Goal: Check status: Check status

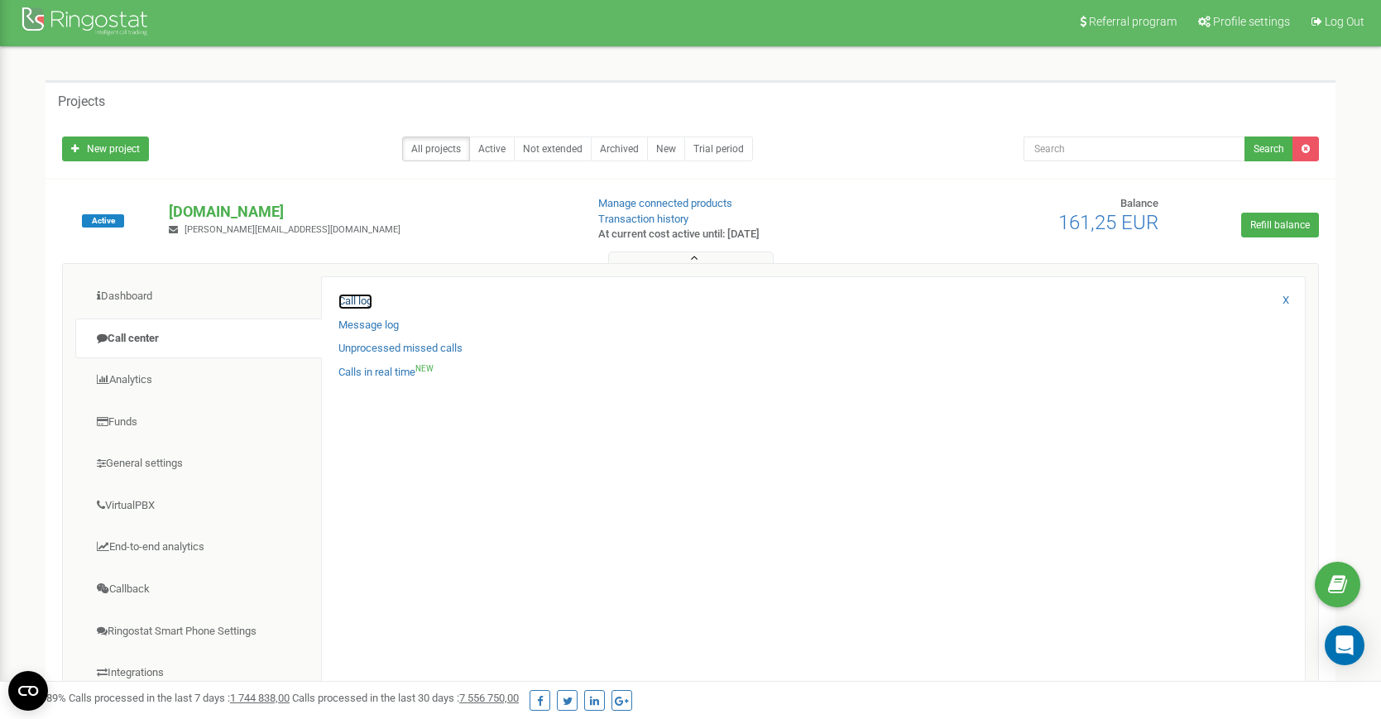
click at [348, 304] on link "Call log" at bounding box center [355, 302] width 34 height 16
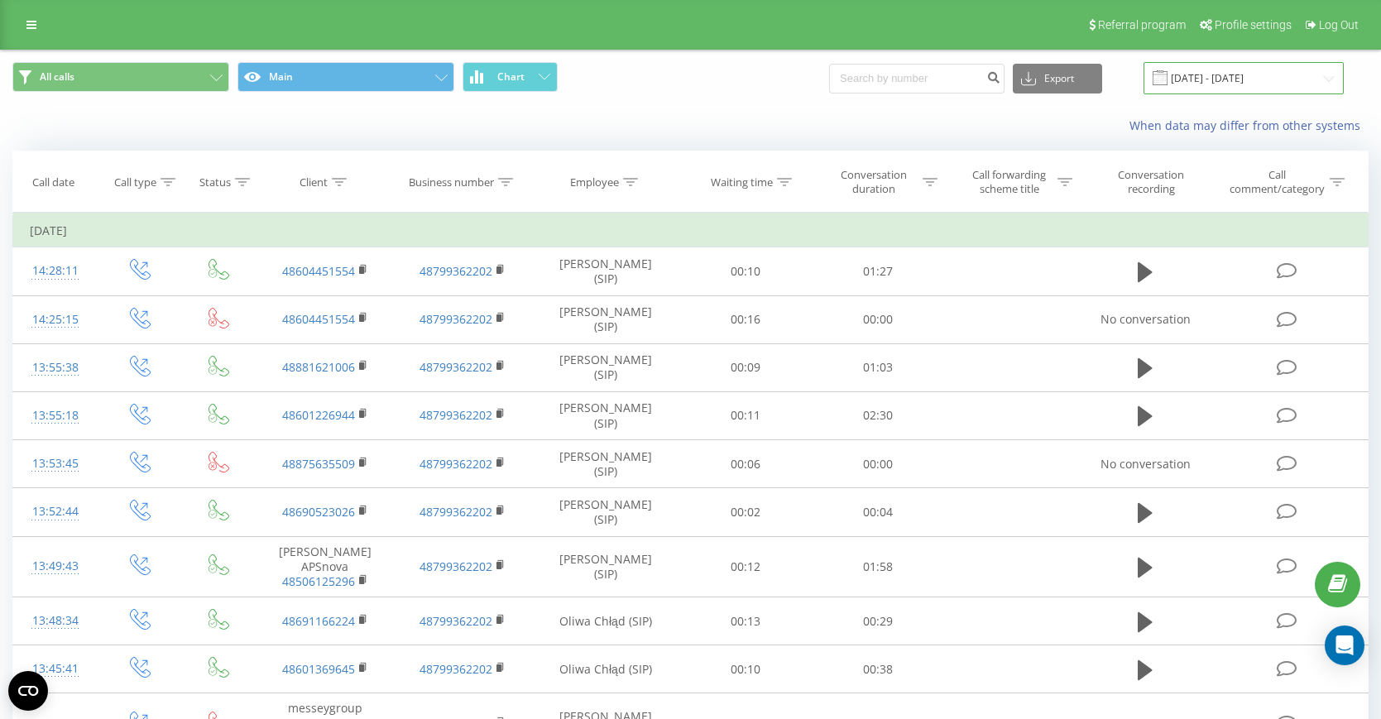
click at [1220, 74] on input "20.07.2025 - 20.08.2025" at bounding box center [1244, 78] width 200 height 32
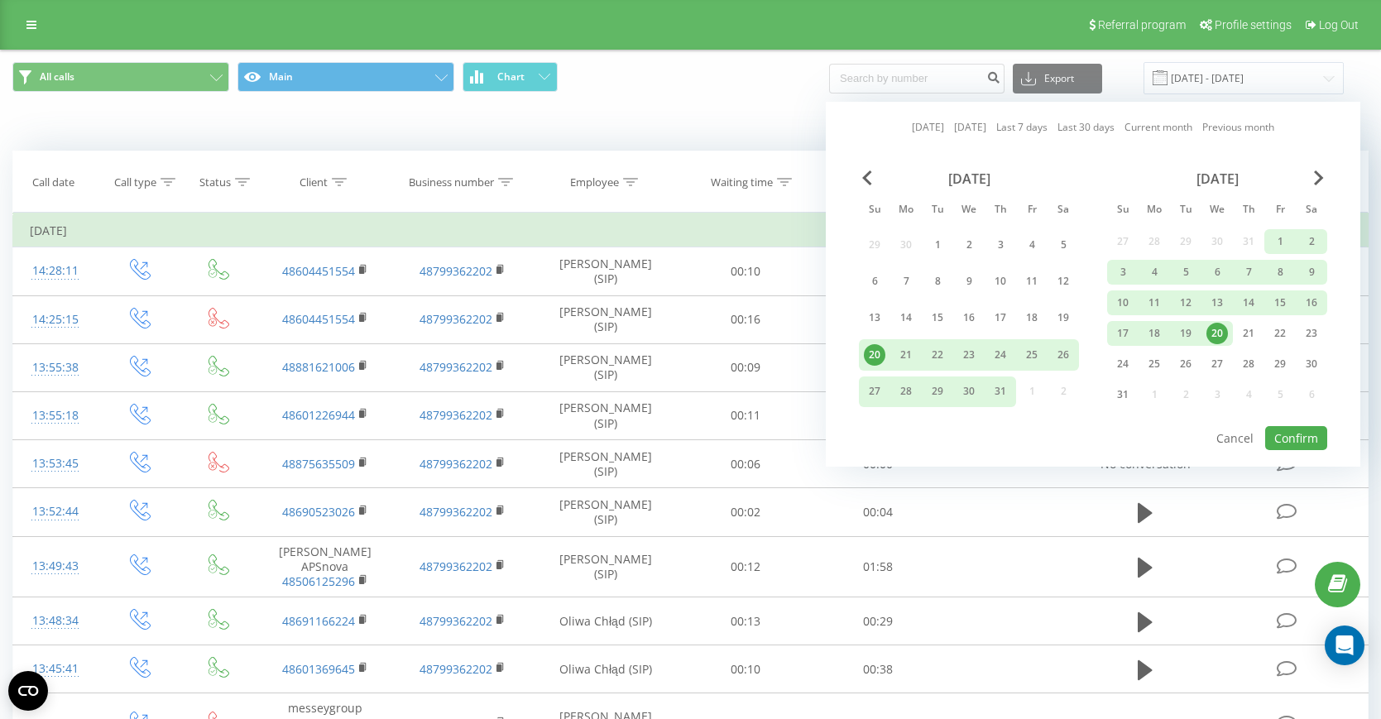
click at [1216, 331] on div "20" at bounding box center [1218, 334] width 22 height 22
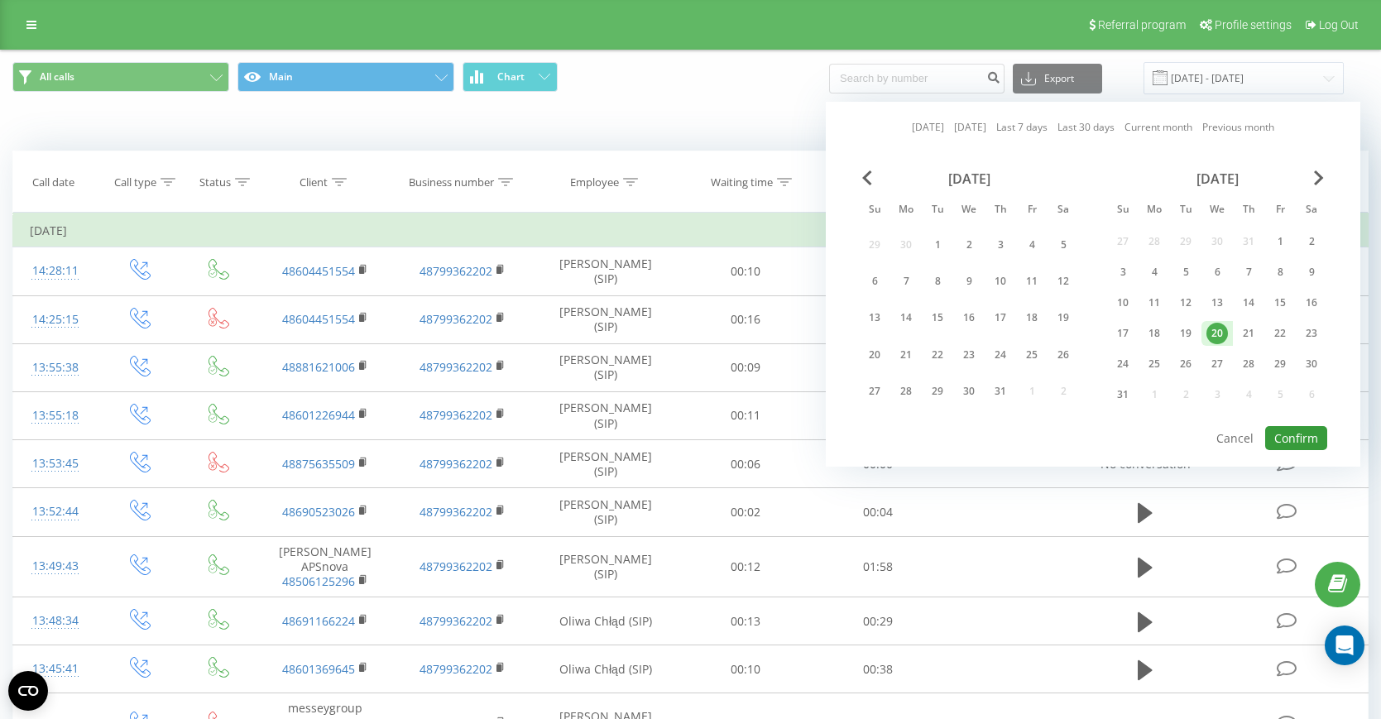
click at [1283, 437] on button "Confirm" at bounding box center [1296, 438] width 62 height 24
type input "20.08.2025 - 20.08.2025"
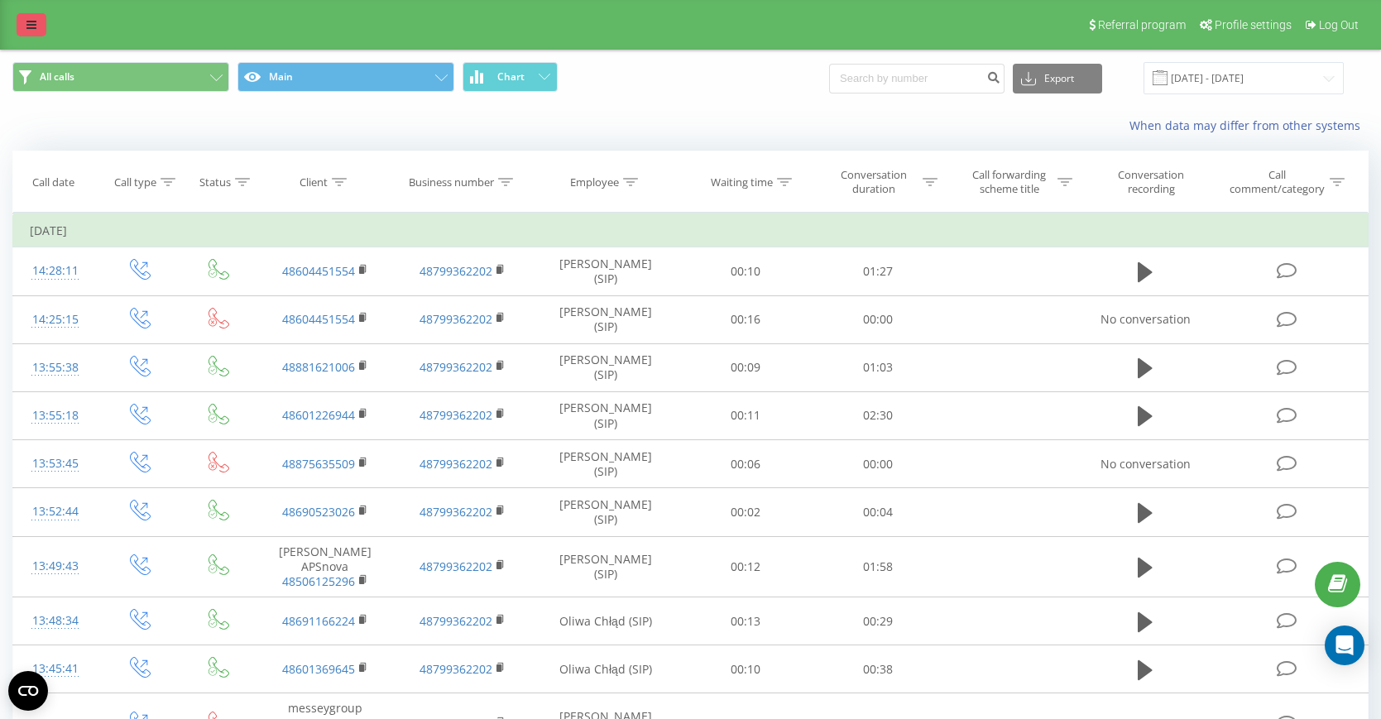
click at [30, 26] on icon at bounding box center [31, 25] width 10 height 12
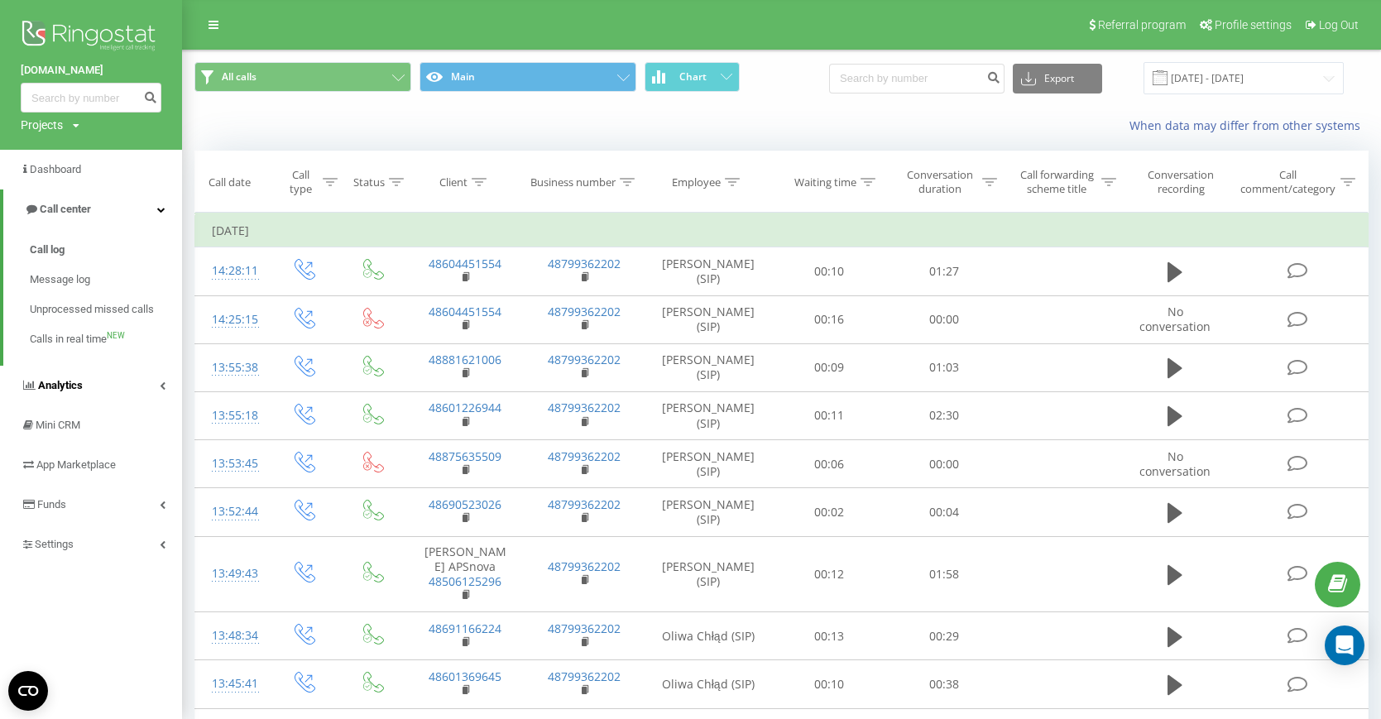
click at [82, 386] on link "Analytics" at bounding box center [91, 386] width 182 height 40
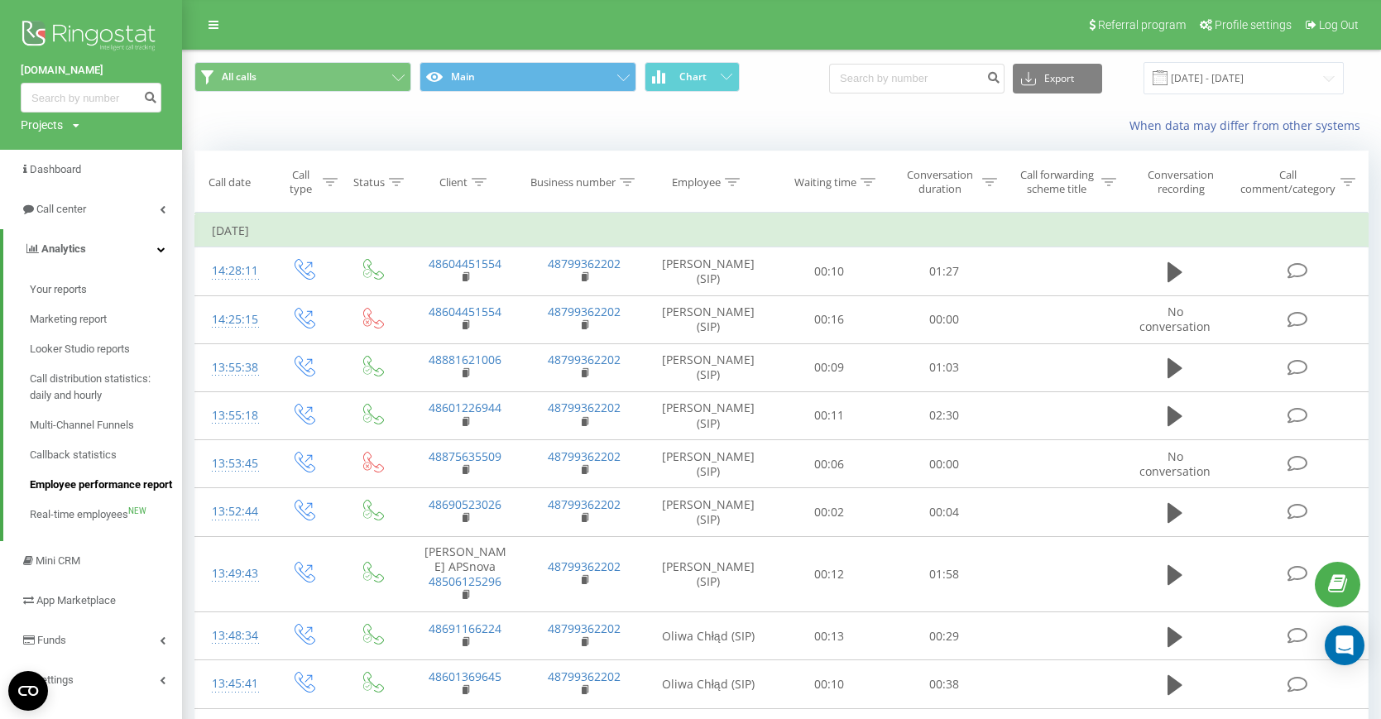
click at [84, 487] on span "Employee performance report" at bounding box center [101, 485] width 142 height 17
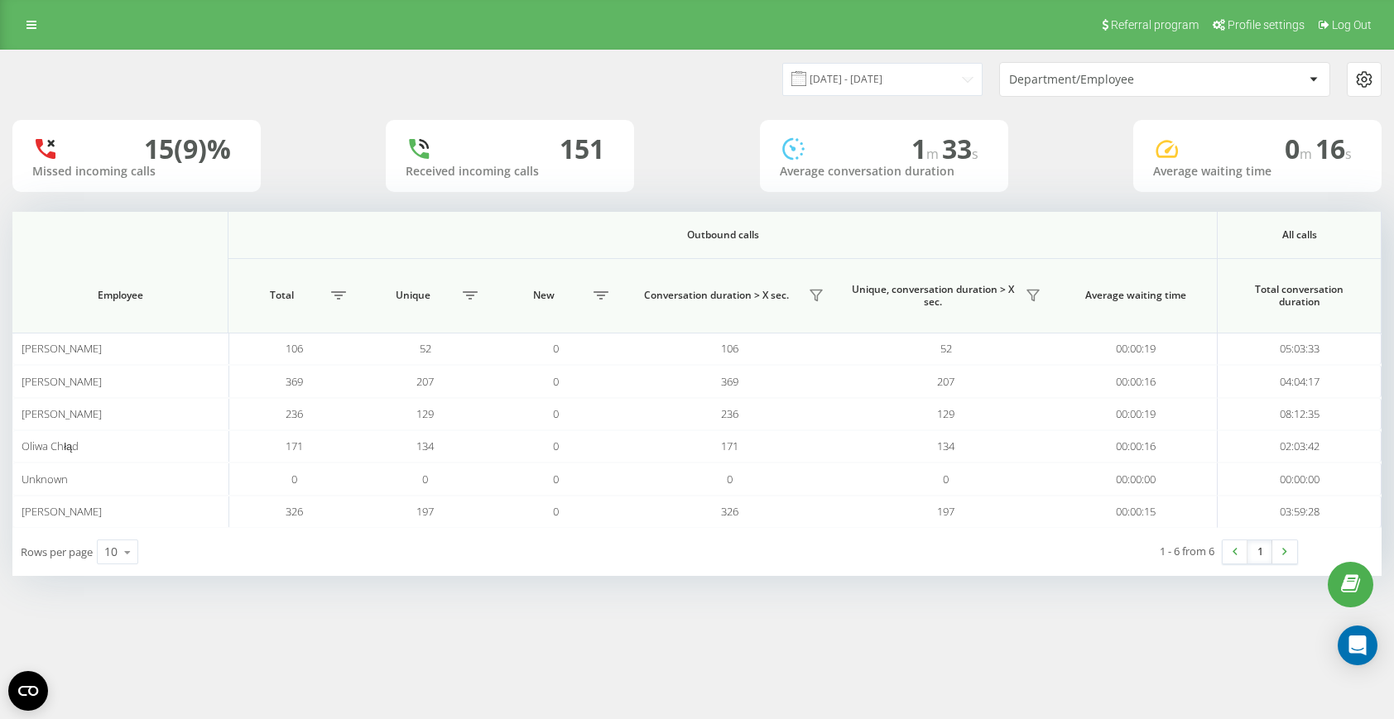
click at [530, 678] on div "Referral program Profile settings Log Out 20.07.2025 - 20.08.2025 Department/Em…" at bounding box center [697, 359] width 1394 height 719
click at [910, 78] on input "20.07.2025 - 20.08.2025" at bounding box center [882, 79] width 200 height 32
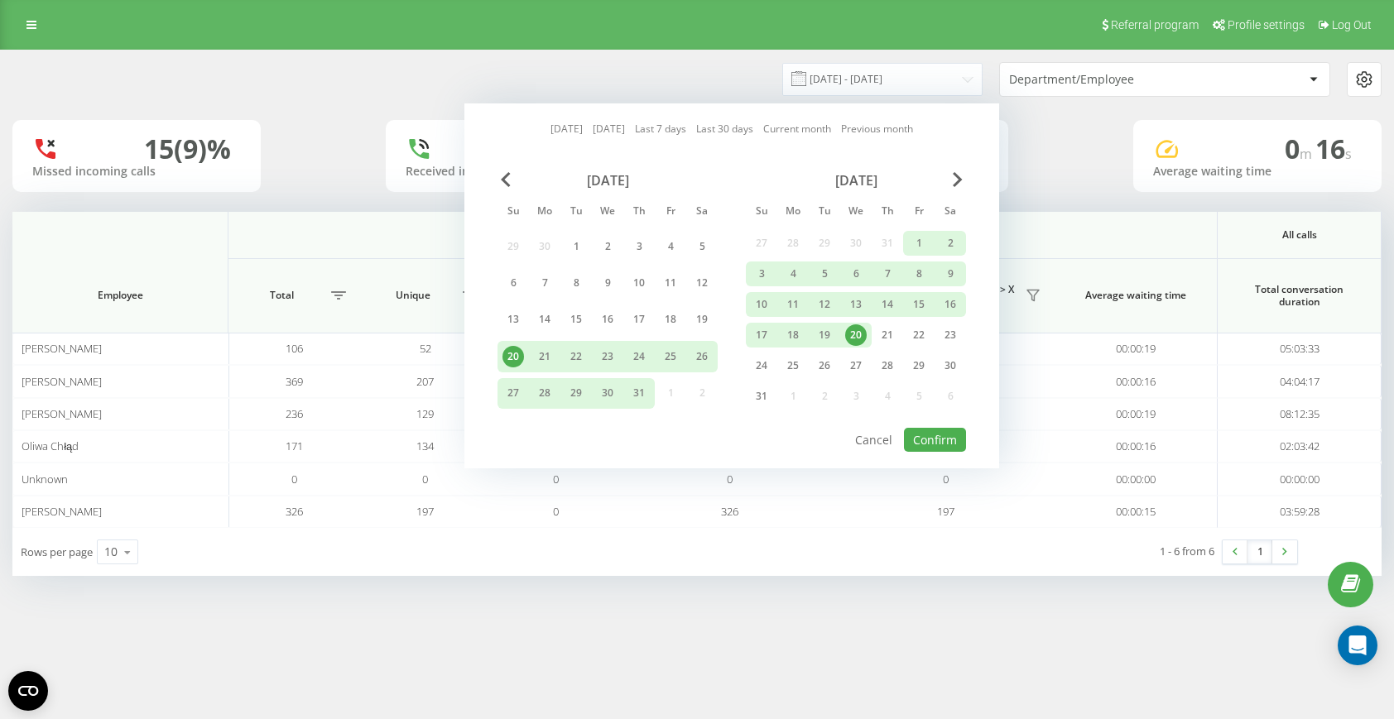
click at [853, 337] on div "20" at bounding box center [856, 335] width 22 height 22
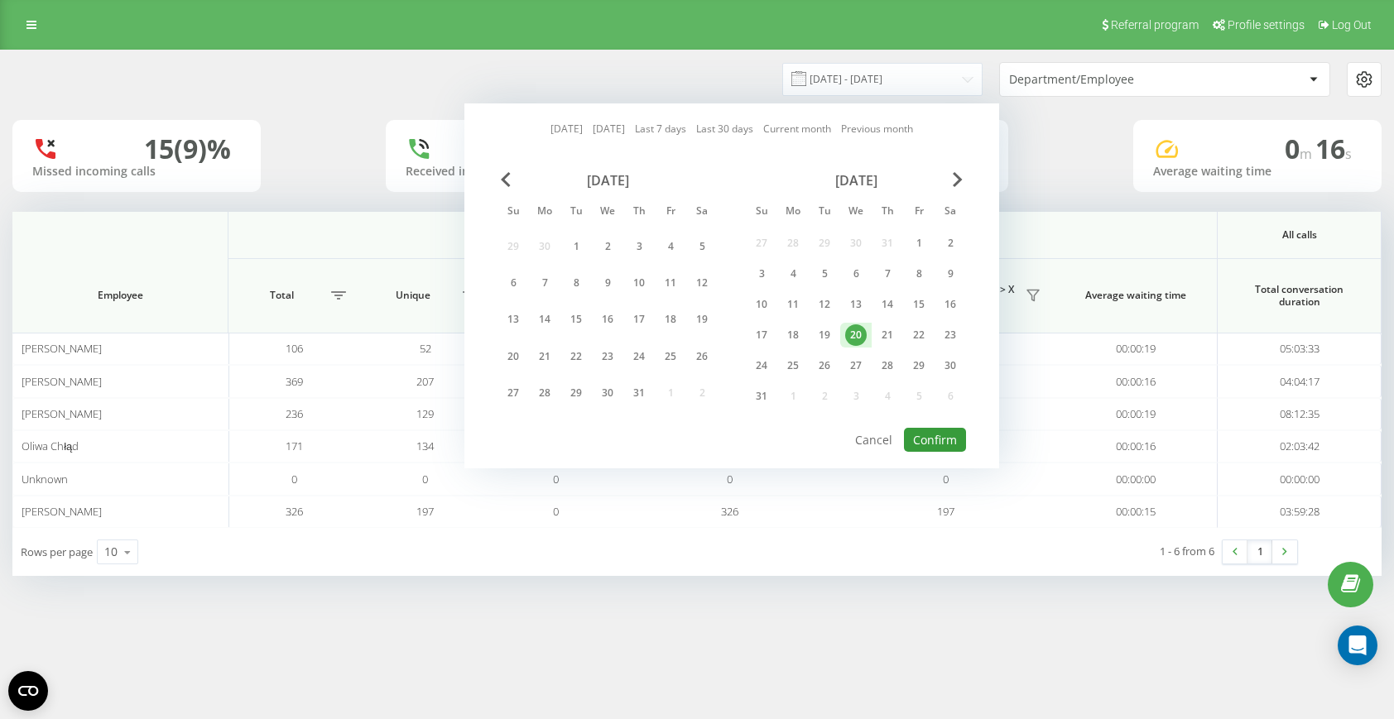
click at [931, 444] on button "Confirm" at bounding box center [935, 440] width 62 height 24
type input "20.08.2025 - 20.08.2025"
